Goal: Transaction & Acquisition: Purchase product/service

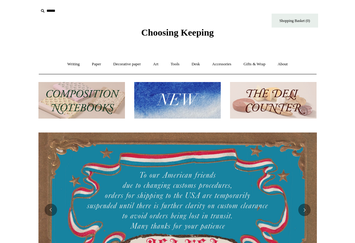
scroll to position [112, 0]
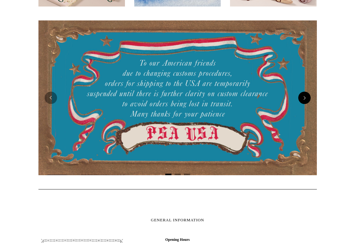
click at [307, 97] on button "Next" at bounding box center [304, 98] width 12 height 12
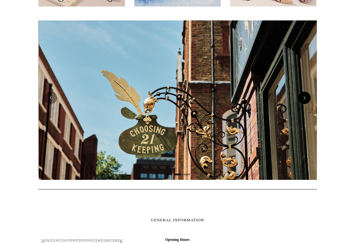
scroll to position [0, 279]
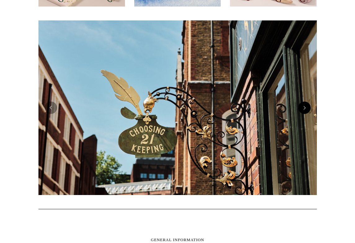
click at [307, 97] on div at bounding box center [177, 108] width 279 height 184
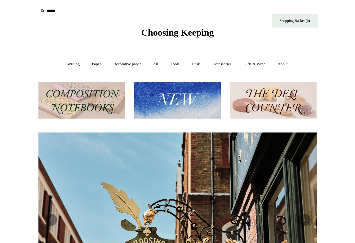
scroll to position [-1, 0]
click at [180, 97] on img at bounding box center [177, 100] width 87 height 37
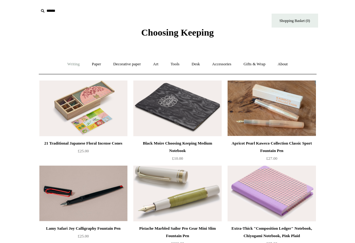
click at [75, 64] on link "Writing +" at bounding box center [74, 64] width 24 height 16
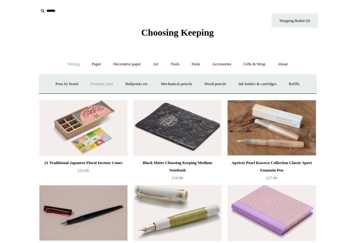
click at [108, 82] on link "Fountain pens +" at bounding box center [102, 84] width 34 height 16
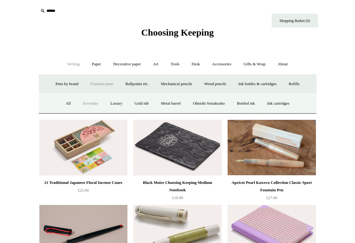
click at [90, 101] on link "Everyday" at bounding box center [90, 104] width 27 height 16
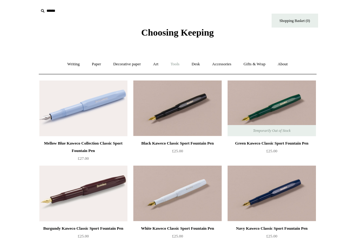
click at [179, 66] on link "Tools +" at bounding box center [175, 64] width 20 height 16
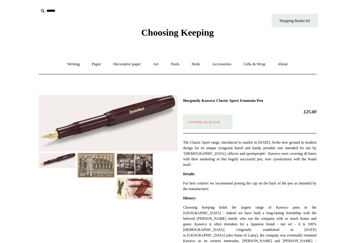
click at [144, 198] on img at bounding box center [134, 188] width 37 height 22
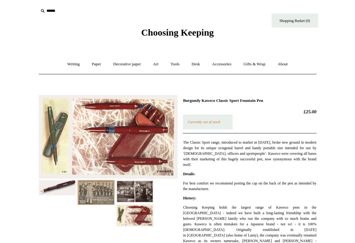
click at [56, 184] on img at bounding box center [57, 188] width 37 height 15
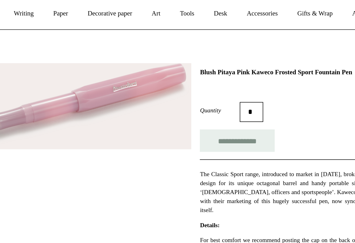
scroll to position [24, 0]
